Goal: Check status

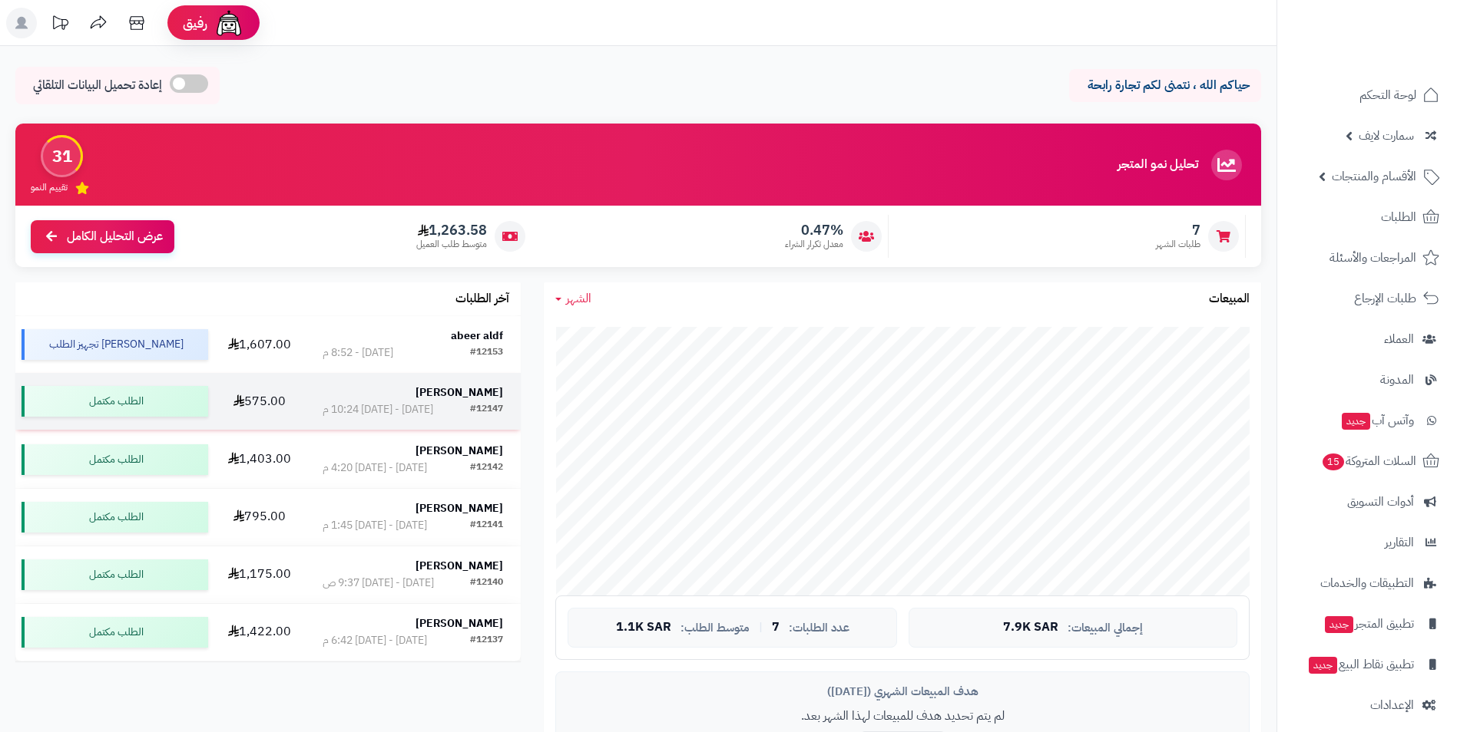
click at [455, 396] on strong "[PERSON_NAME]" at bounding box center [459, 393] width 88 height 16
